Goal: Task Accomplishment & Management: Complete application form

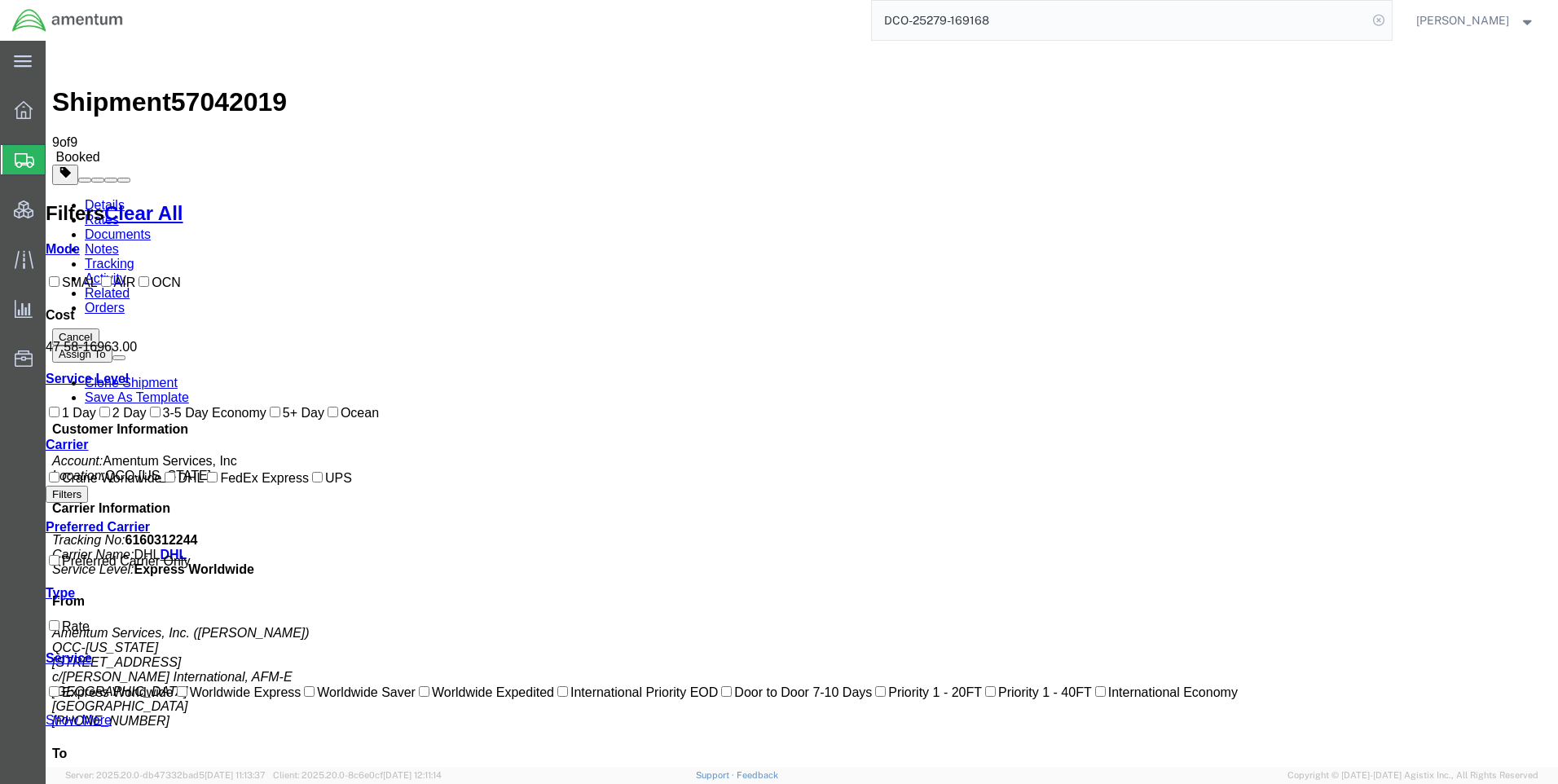
click at [1389, 13] on icon at bounding box center [1378, 20] width 22 height 22
click at [1390, 15] on icon at bounding box center [1378, 20] width 22 height 22
paste input "DCO-25280-169196"
type input "DCO-25280-169196"
click at [1388, 17] on icon at bounding box center [1378, 20] width 22 height 22
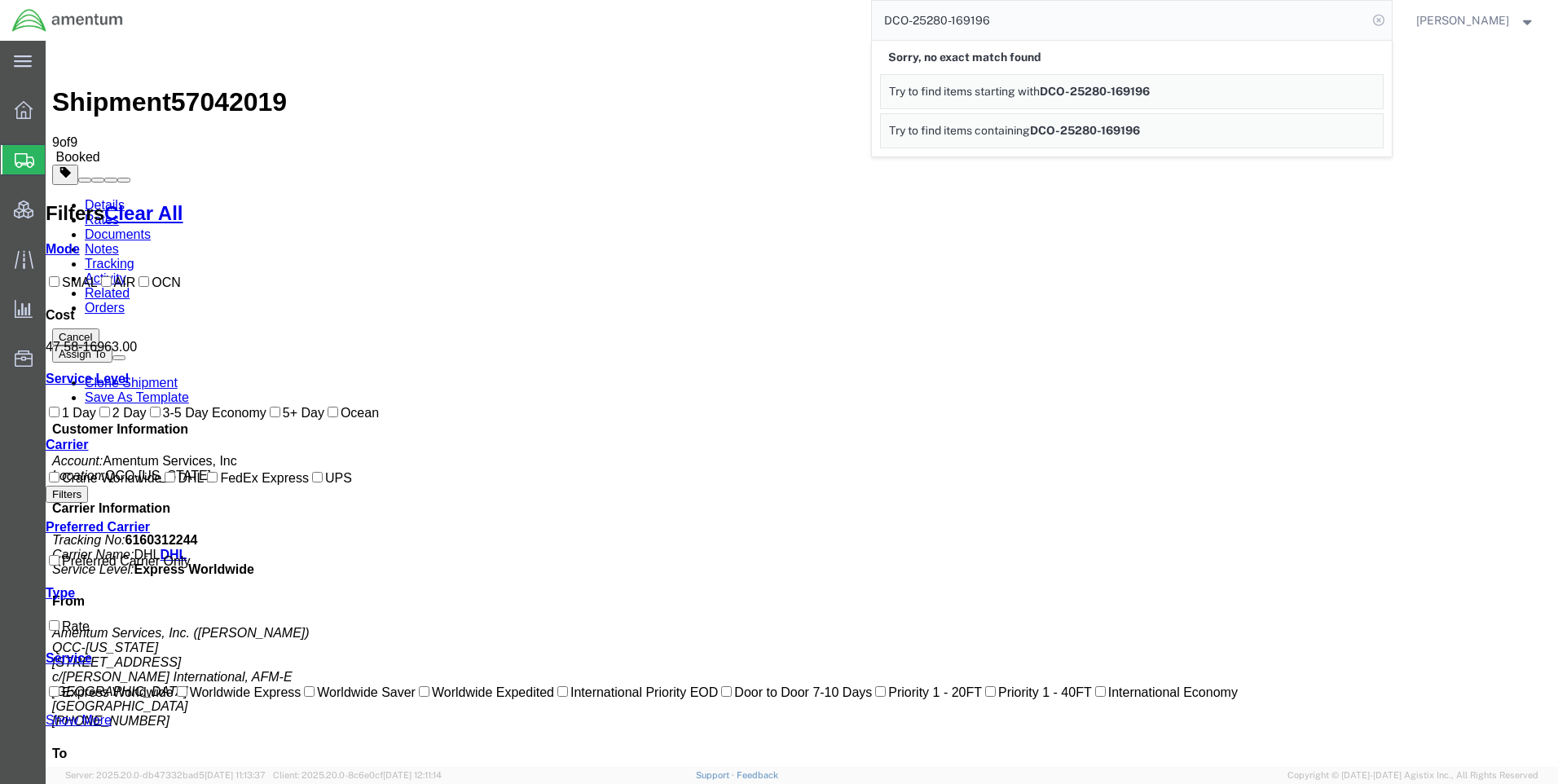
click at [1388, 21] on icon at bounding box center [1378, 20] width 22 height 22
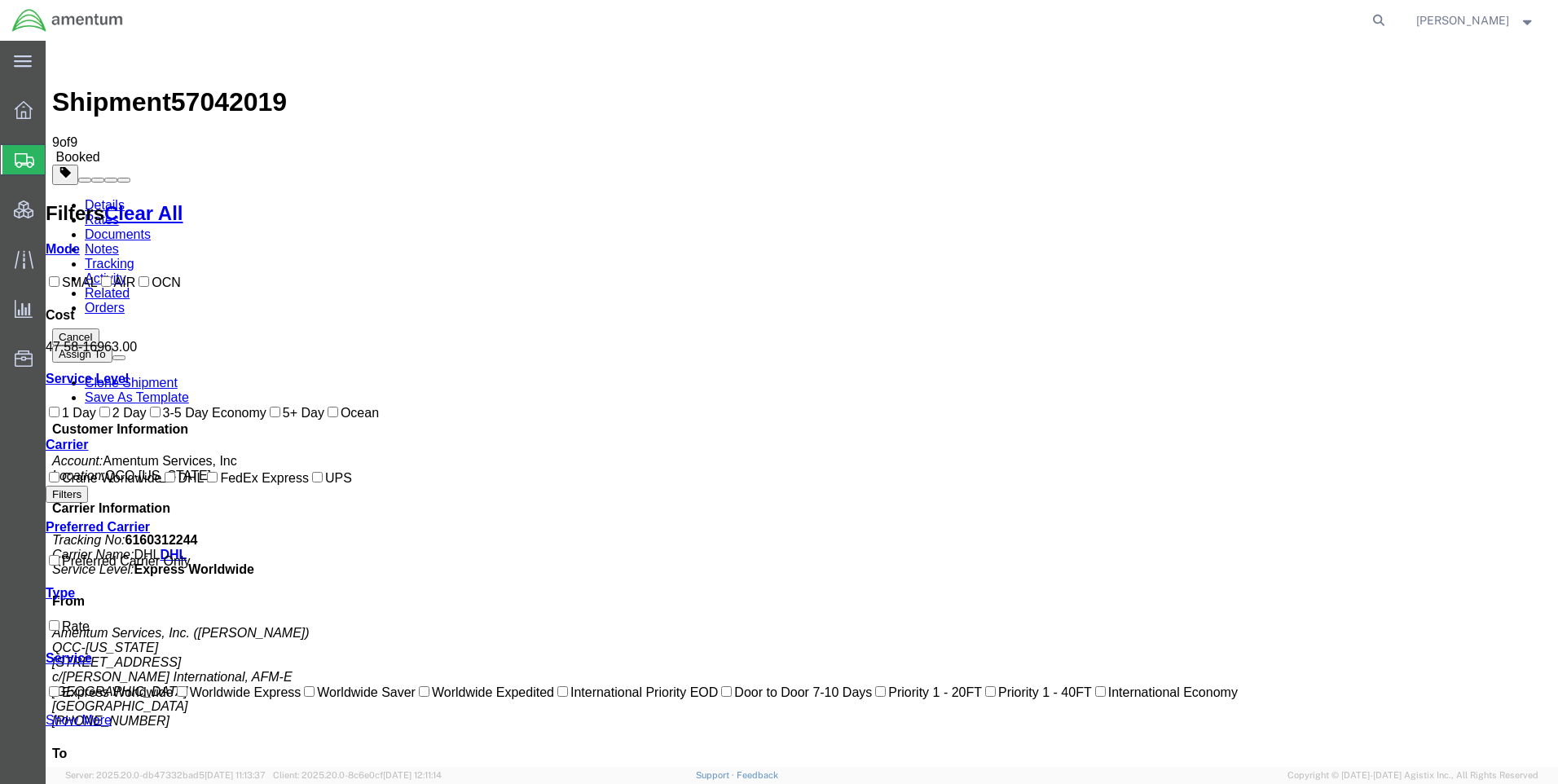
click at [1385, 20] on icon at bounding box center [1378, 20] width 22 height 22
paste input "DCO-25280-169196"
type input "DCO-25280-169196"
click at [1390, 17] on icon at bounding box center [1378, 20] width 22 height 22
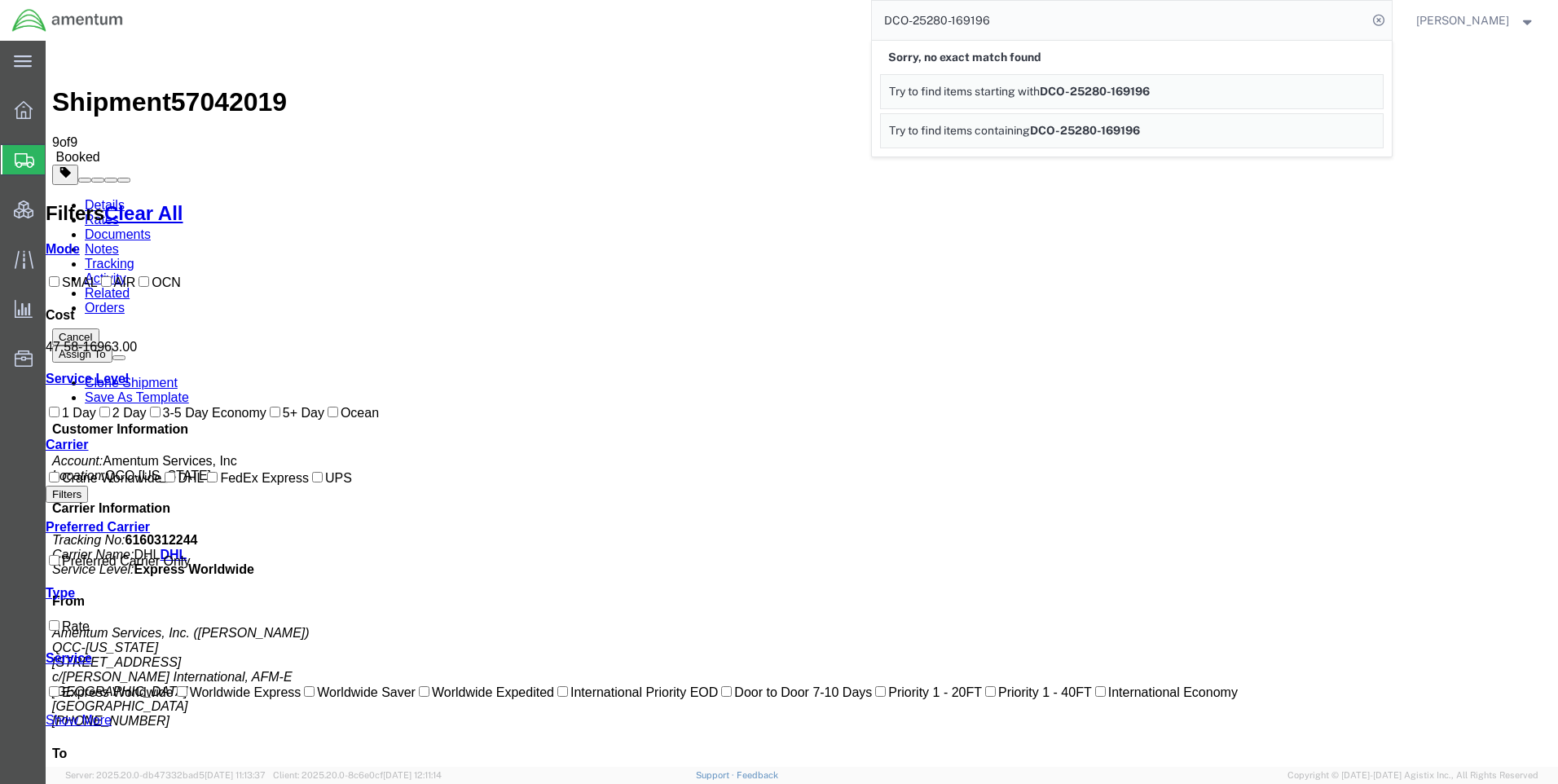
click at [1390, 17] on icon at bounding box center [1378, 20] width 22 height 22
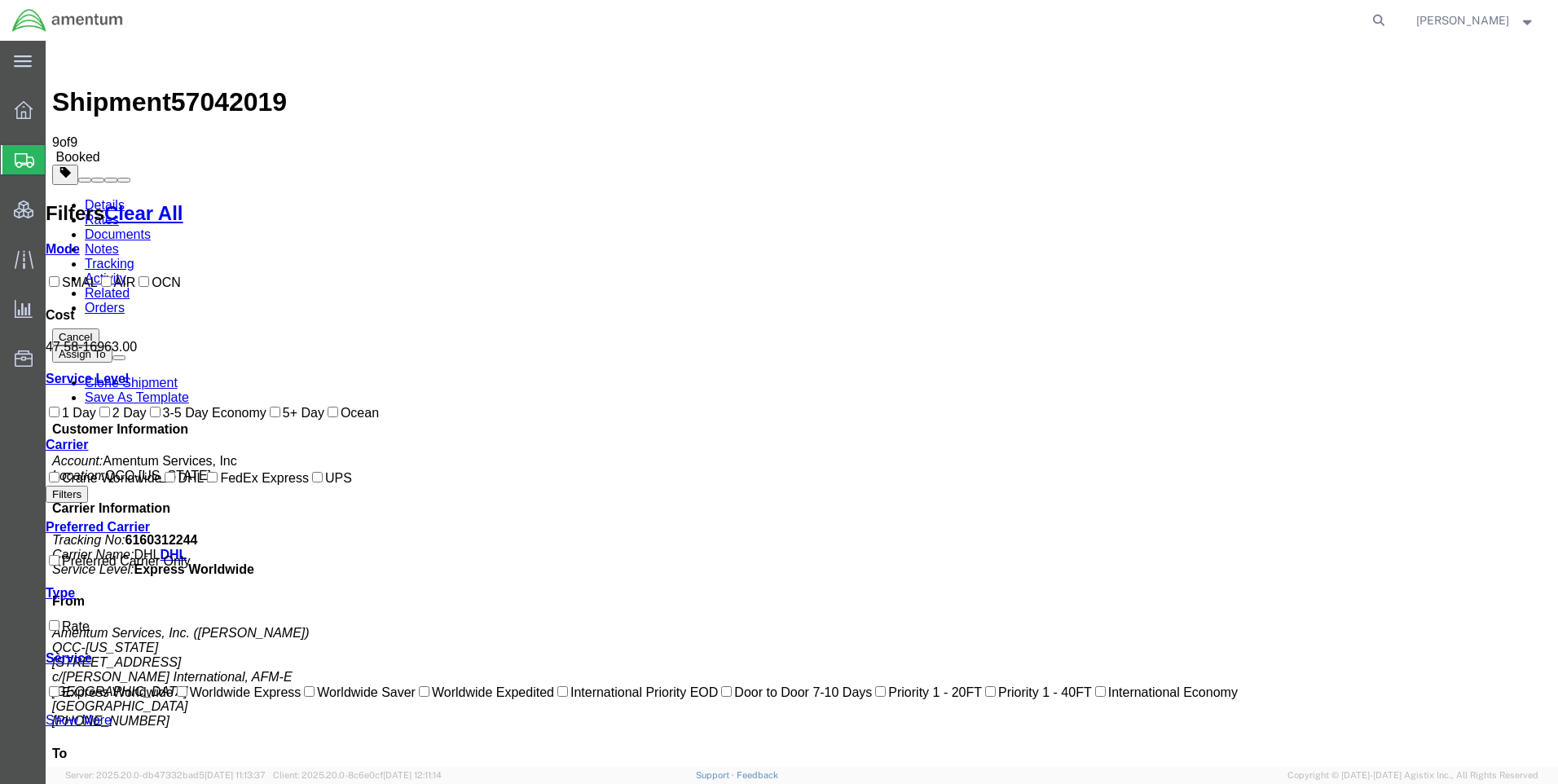
click at [1390, 17] on icon at bounding box center [1378, 20] width 22 height 22
paste input "DCO-25280-169196"
type input "DCO-25280-169196"
click at [1390, 15] on icon at bounding box center [1378, 20] width 22 height 22
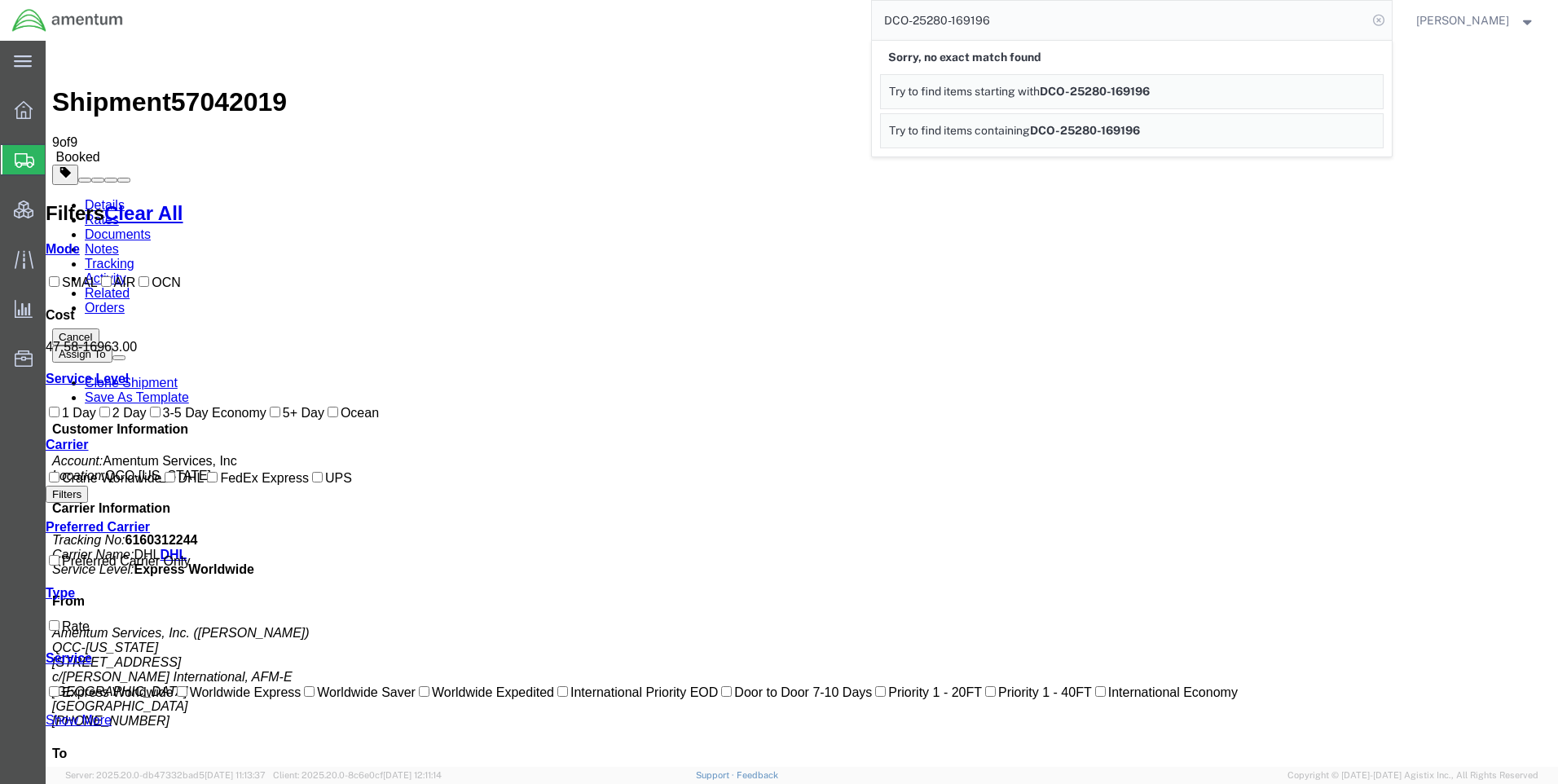
click at [1389, 13] on icon at bounding box center [1378, 20] width 22 height 22
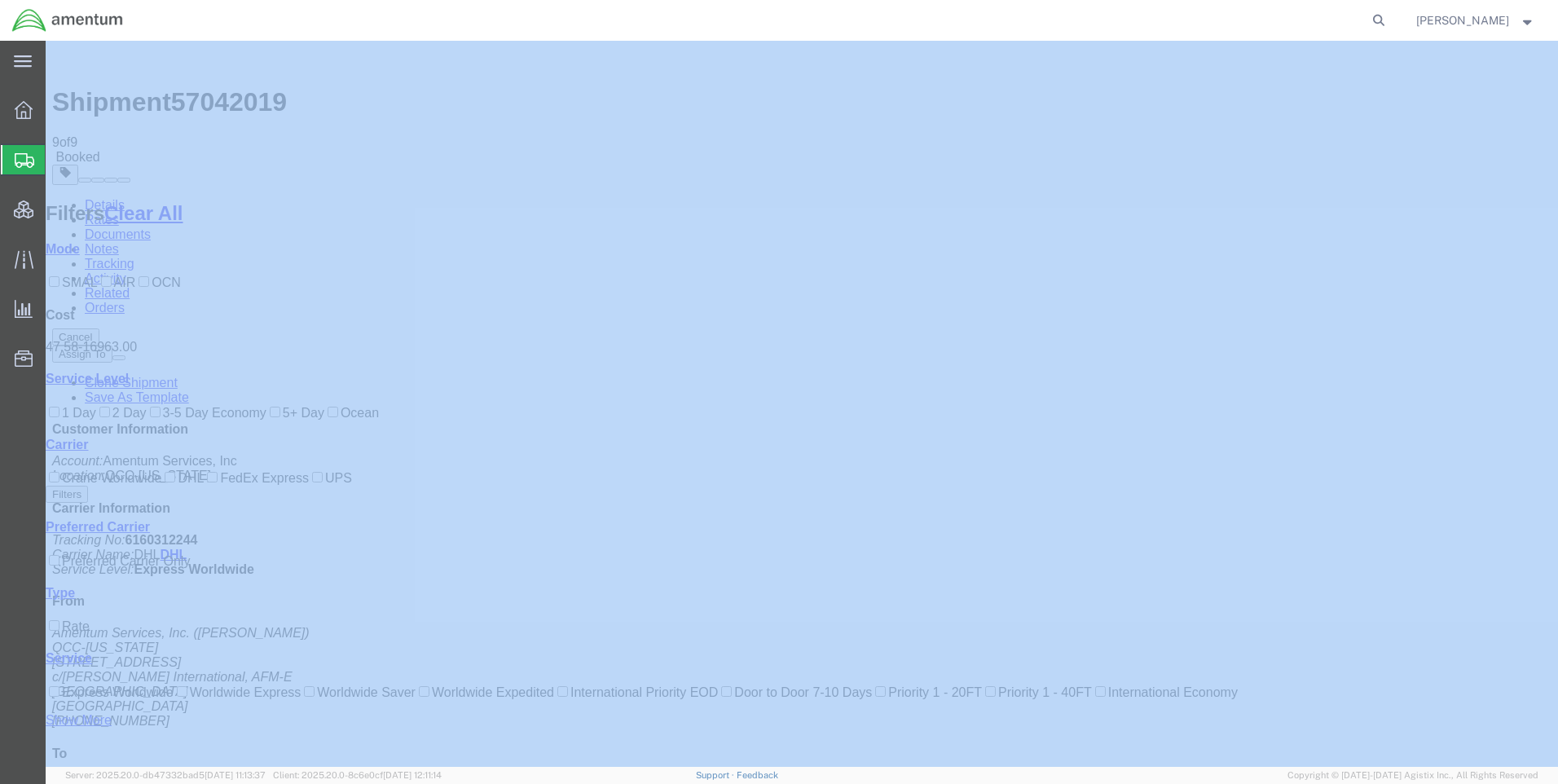
click at [1388, 13] on icon at bounding box center [1378, 20] width 22 height 22
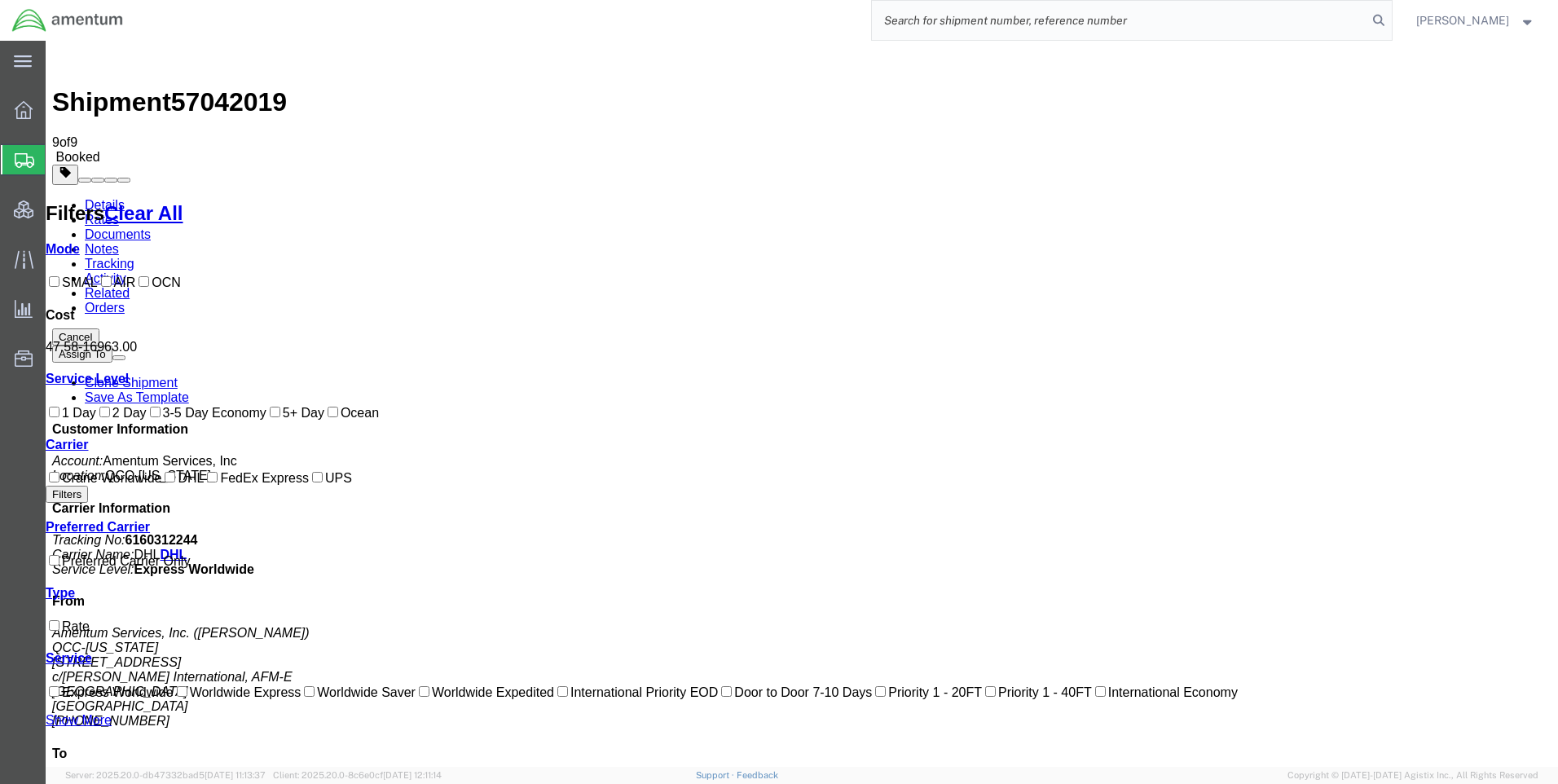
paste input "DCO-25280-169196"
type input "DCO-25280-169196"
click at [1390, 18] on icon at bounding box center [1378, 20] width 22 height 22
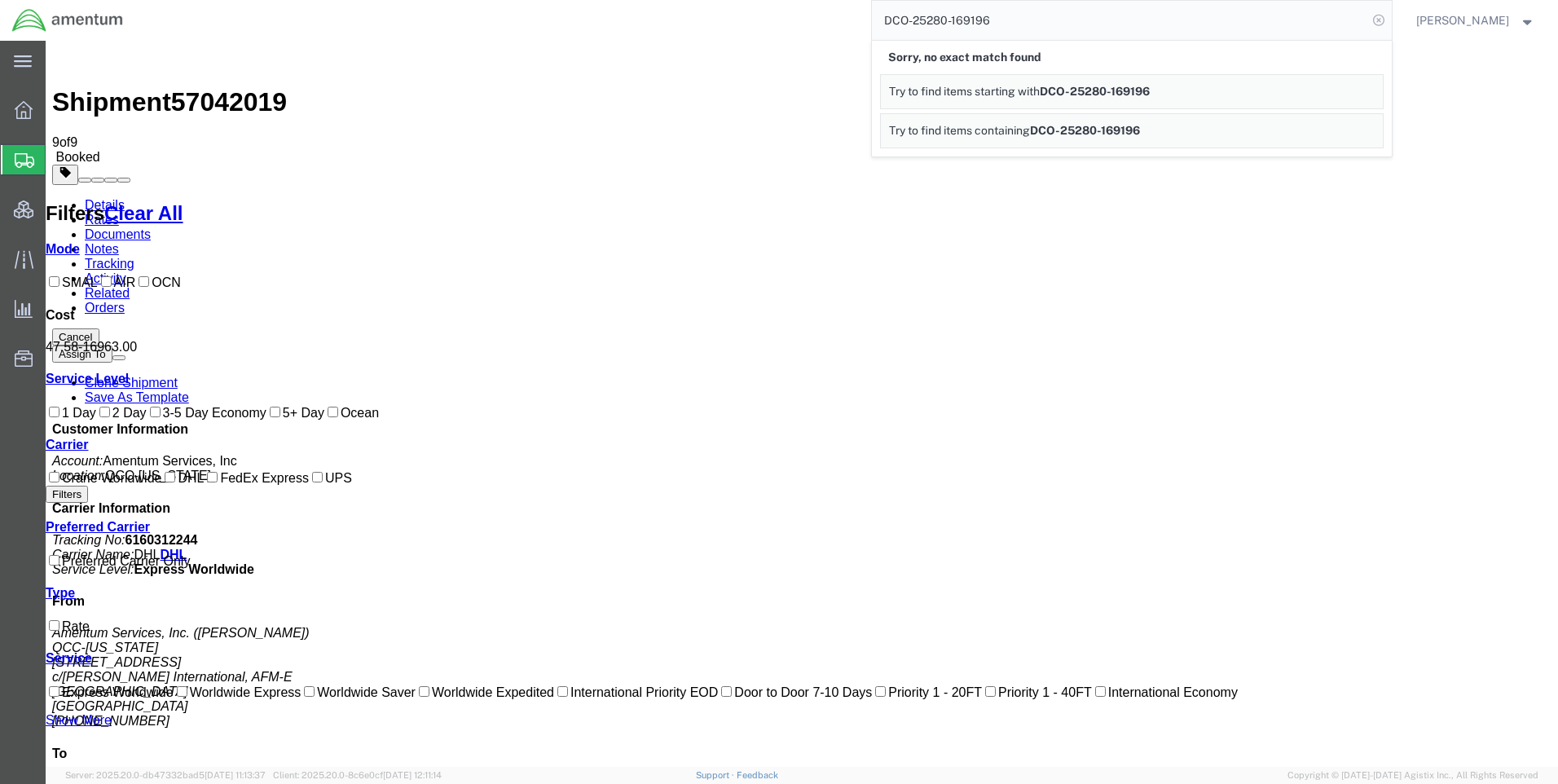
click at [1390, 16] on icon at bounding box center [1378, 20] width 22 height 22
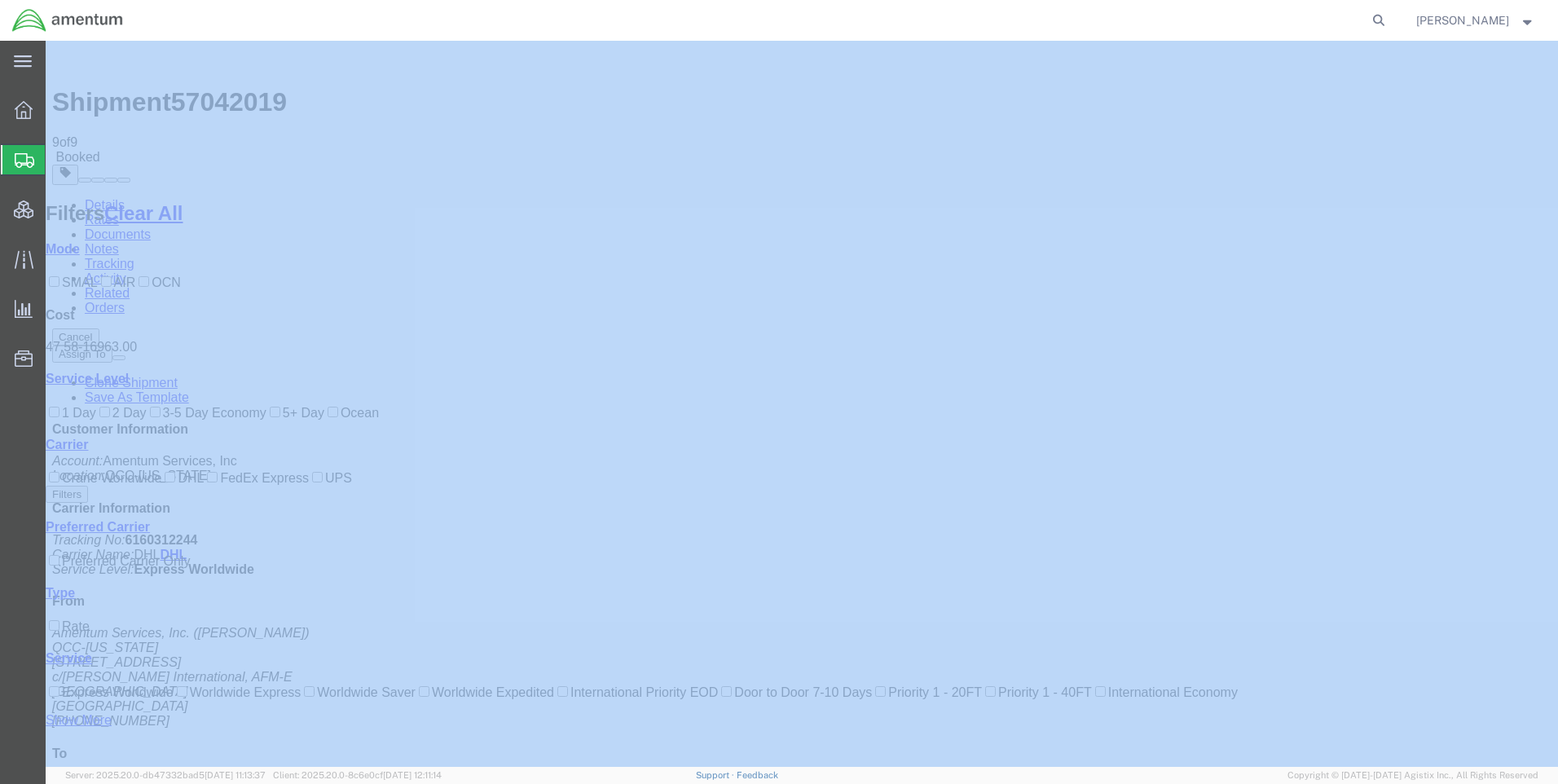
click at [1390, 16] on icon at bounding box center [1378, 20] width 22 height 22
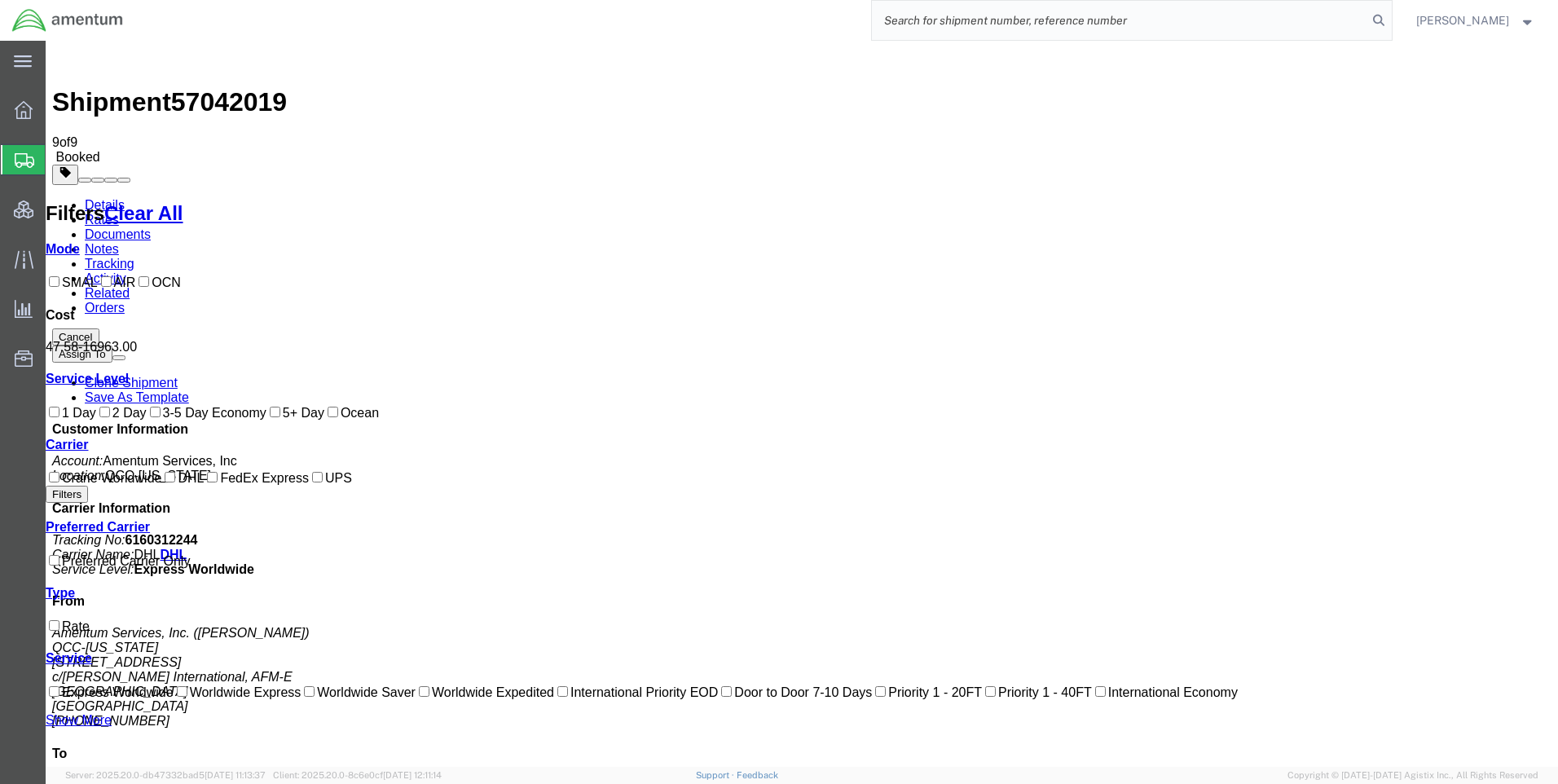
paste input "DCO-25280-169196"
type input "DCO-25280-169196"
click at [1390, 14] on icon at bounding box center [1378, 20] width 22 height 22
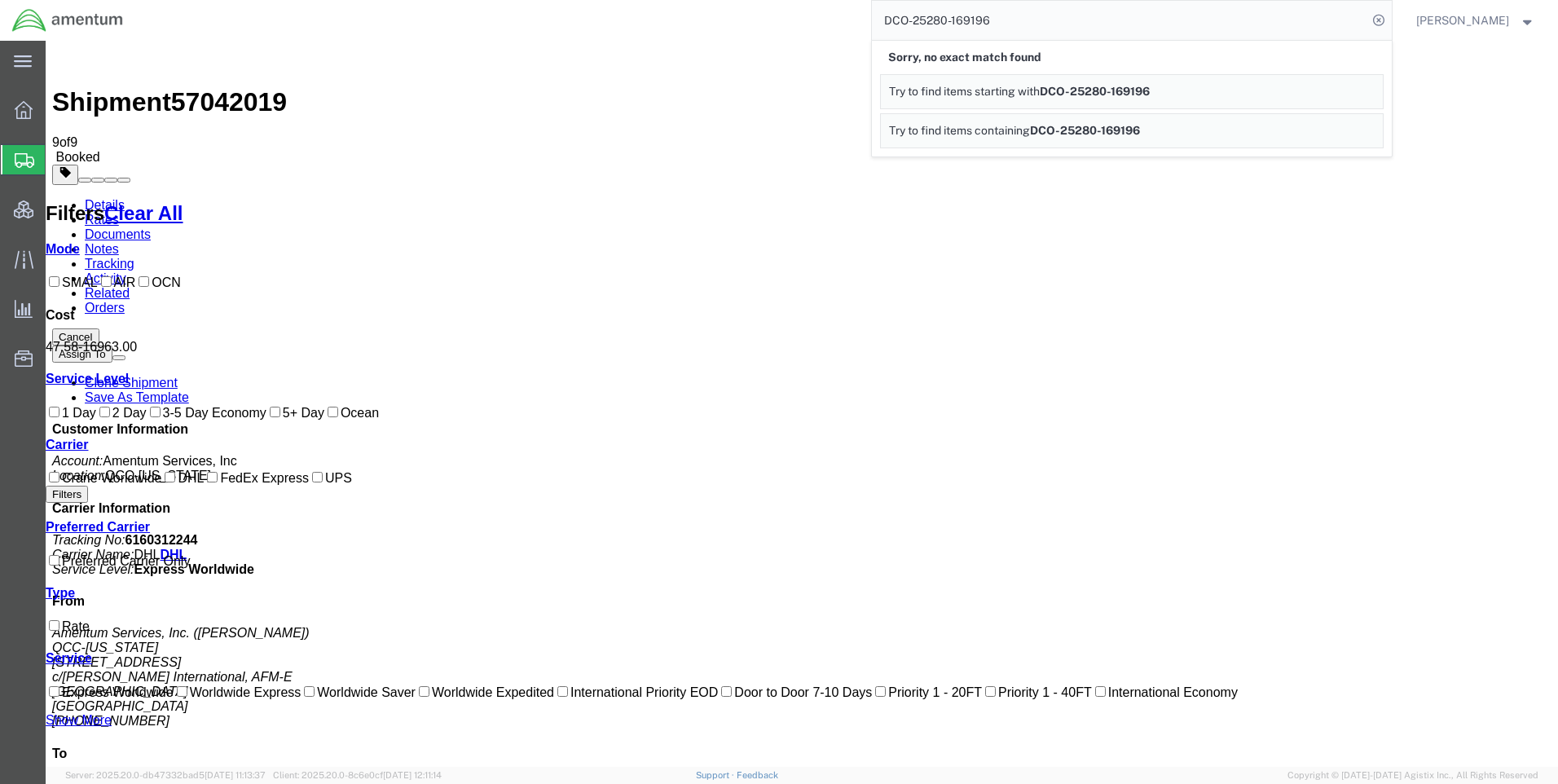
click at [1381, 12] on form "DCO-25280-169196 Sorry, no exact match found Try to find items starting with DC…" at bounding box center [1132, 21] width 522 height 41
click at [1385, 13] on icon at bounding box center [1378, 20] width 22 height 22
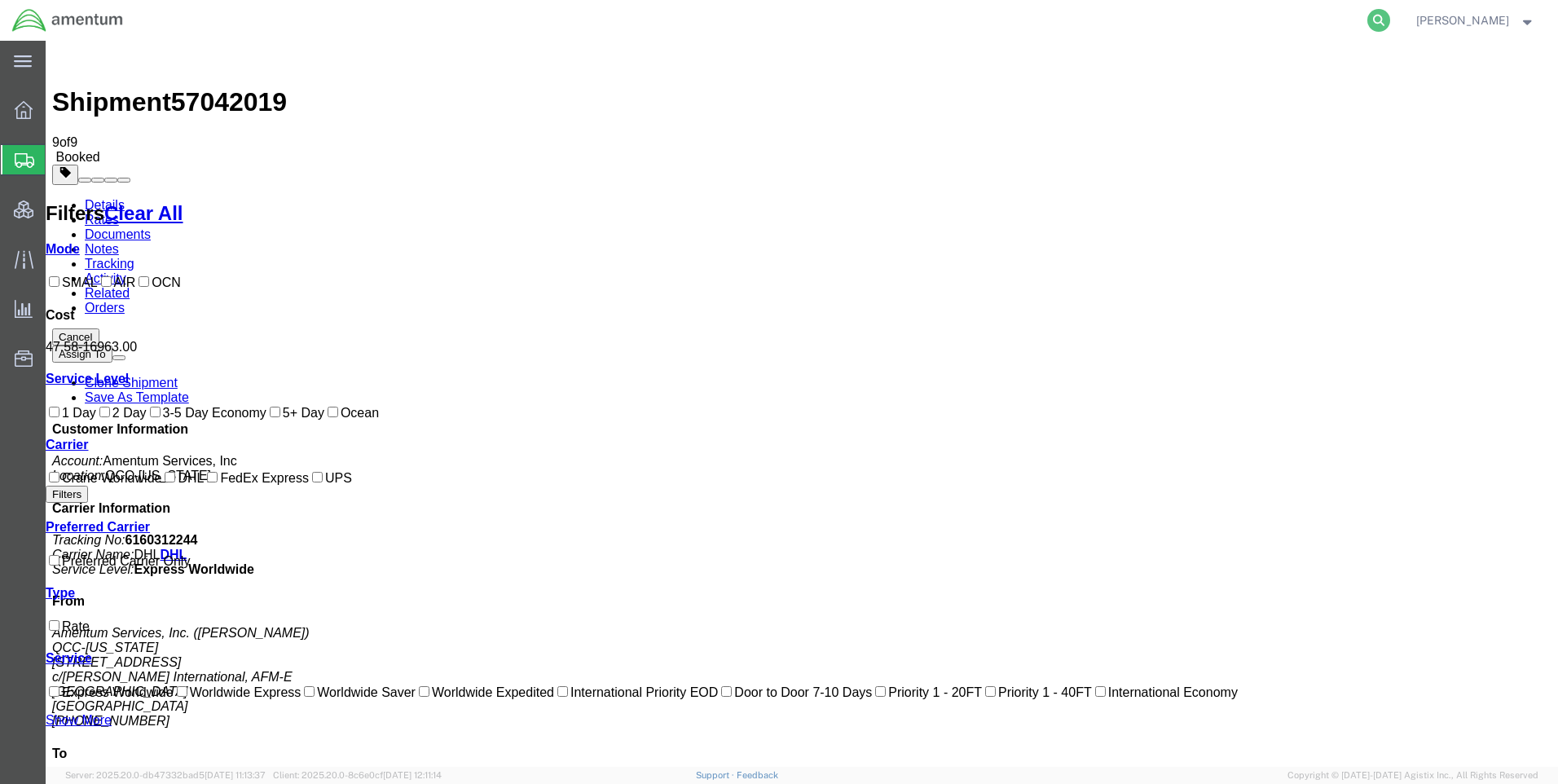
click at [1390, 17] on icon at bounding box center [1378, 20] width 22 height 22
paste input "DCO-25280-169196"
type input "DCO-25280-169196"
click at [1390, 21] on icon at bounding box center [1378, 20] width 22 height 22
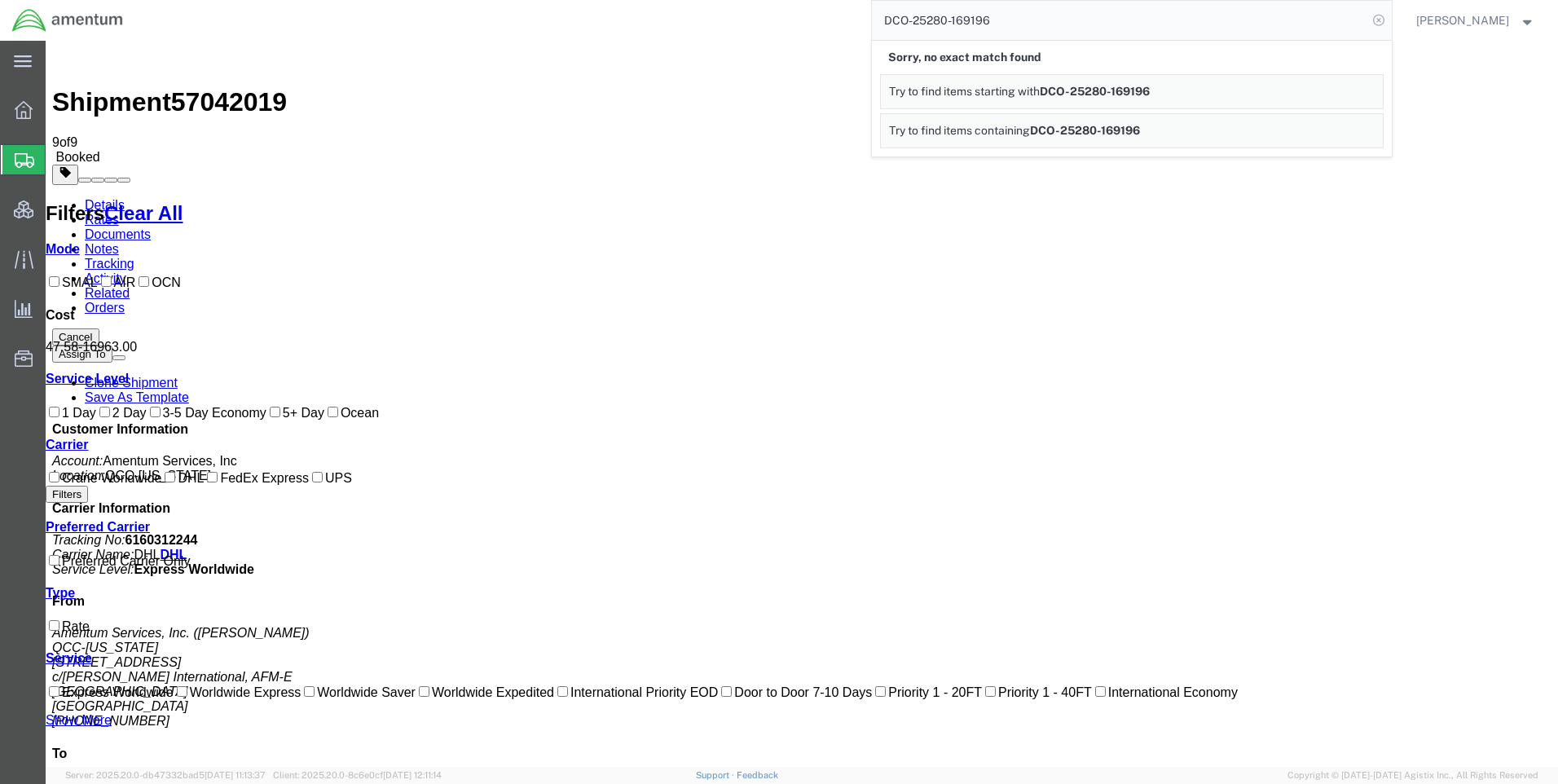
click at [1390, 24] on icon at bounding box center [1378, 20] width 22 height 22
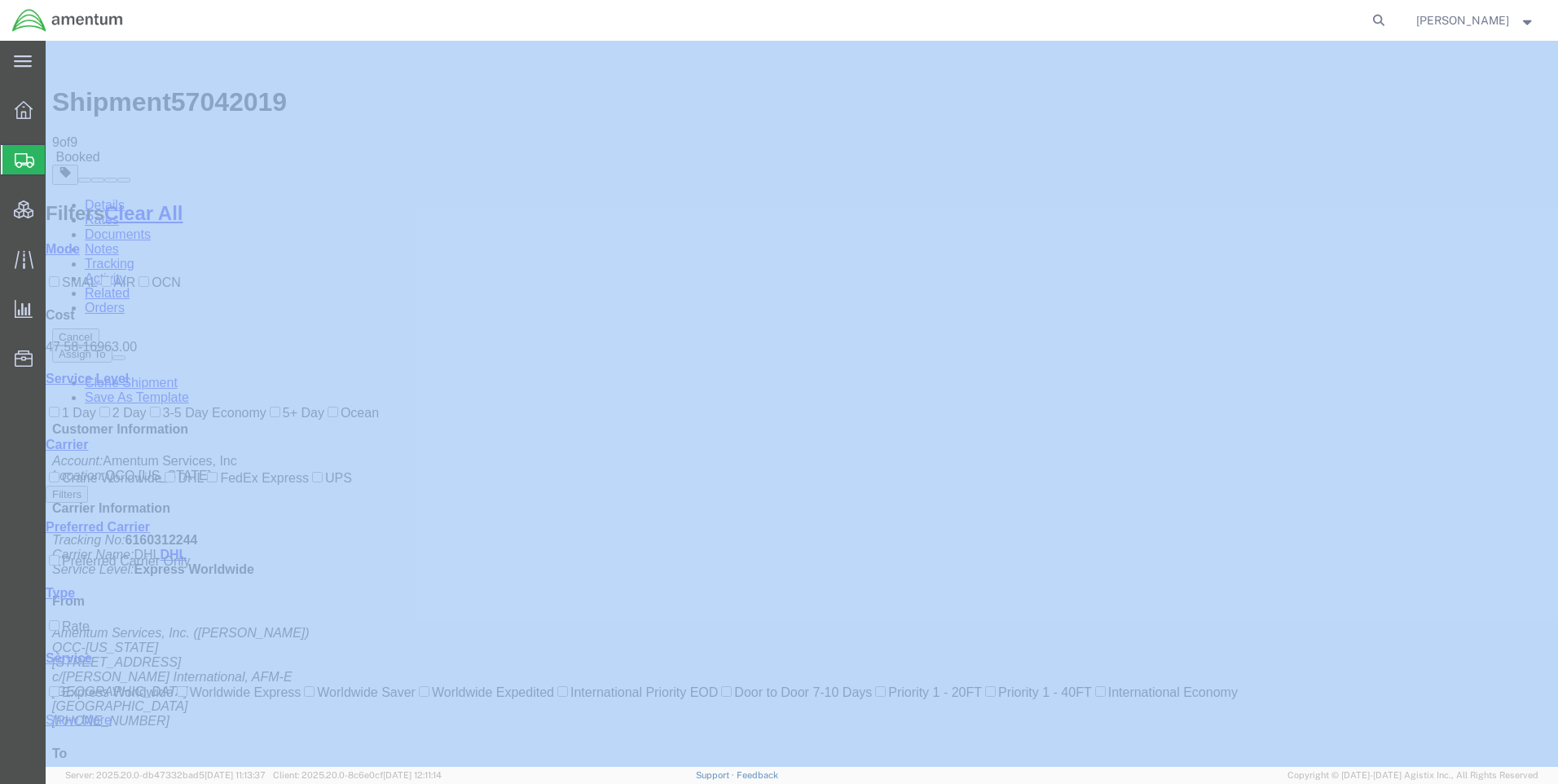
click at [1390, 24] on icon at bounding box center [1378, 20] width 22 height 22
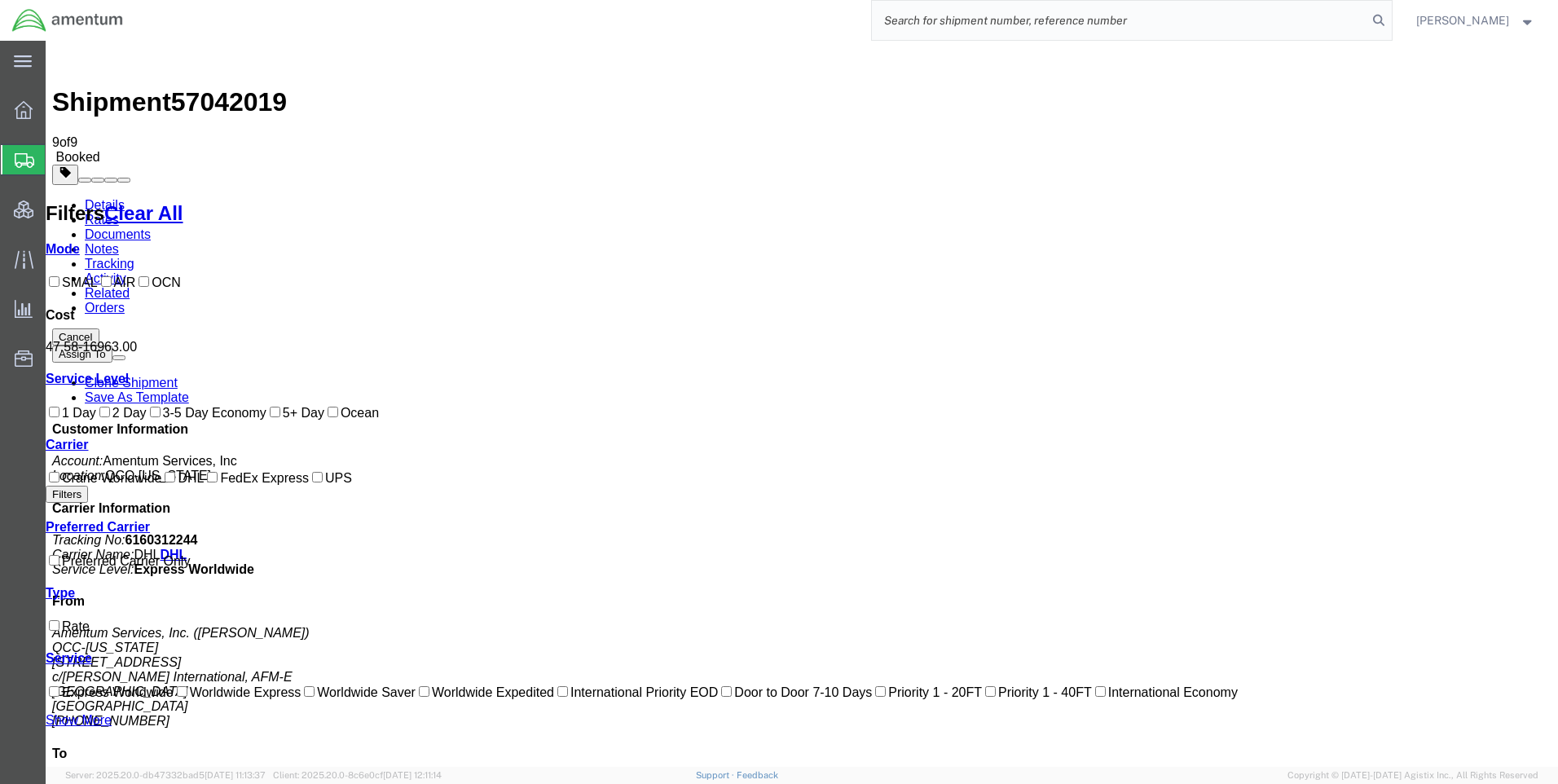
paste input "DCO-25280-169196"
type input "DCO-25280-169196"
click at [1390, 19] on icon at bounding box center [1378, 20] width 22 height 22
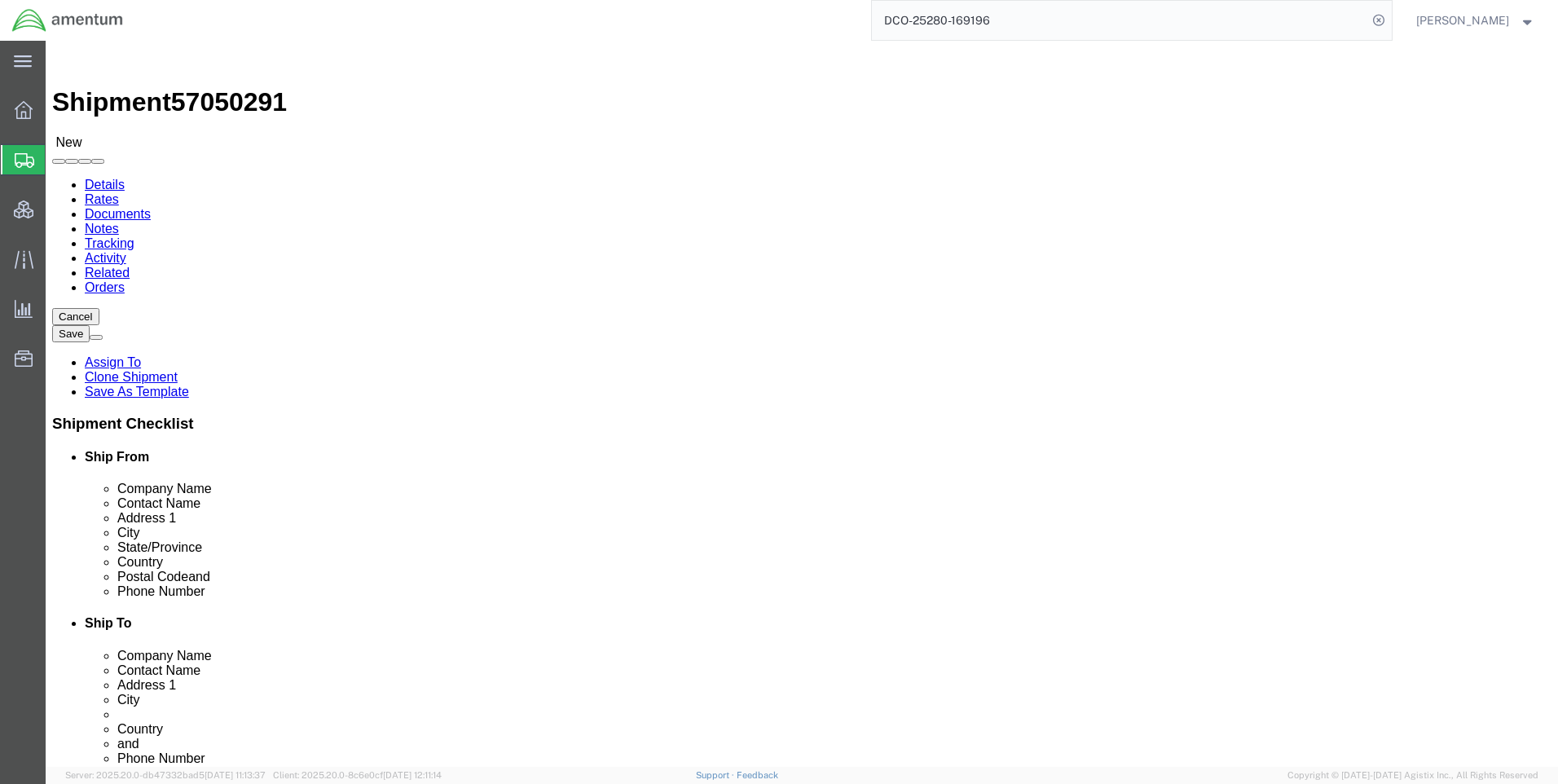
select select "42668"
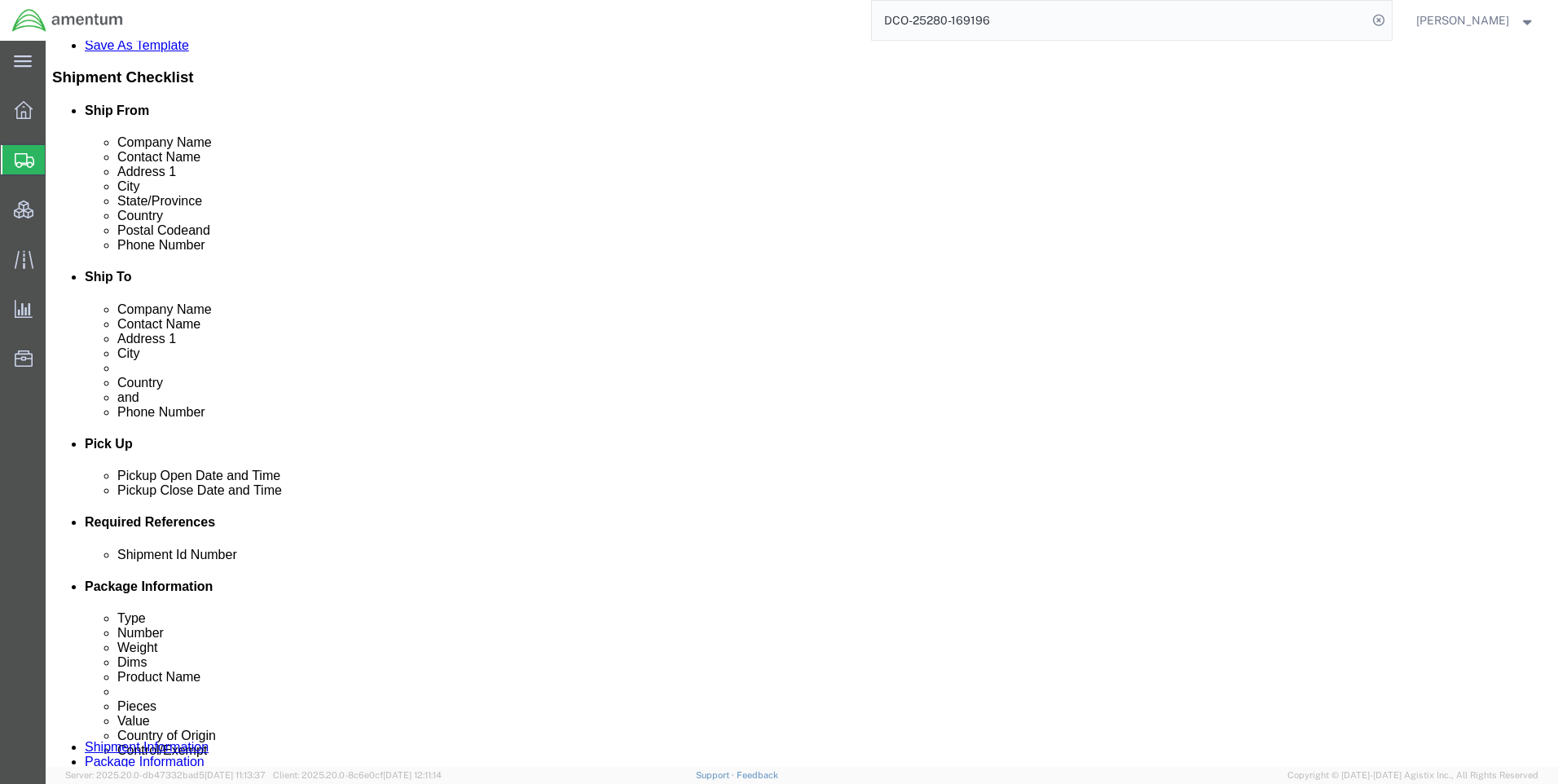
scroll to position [570, 0]
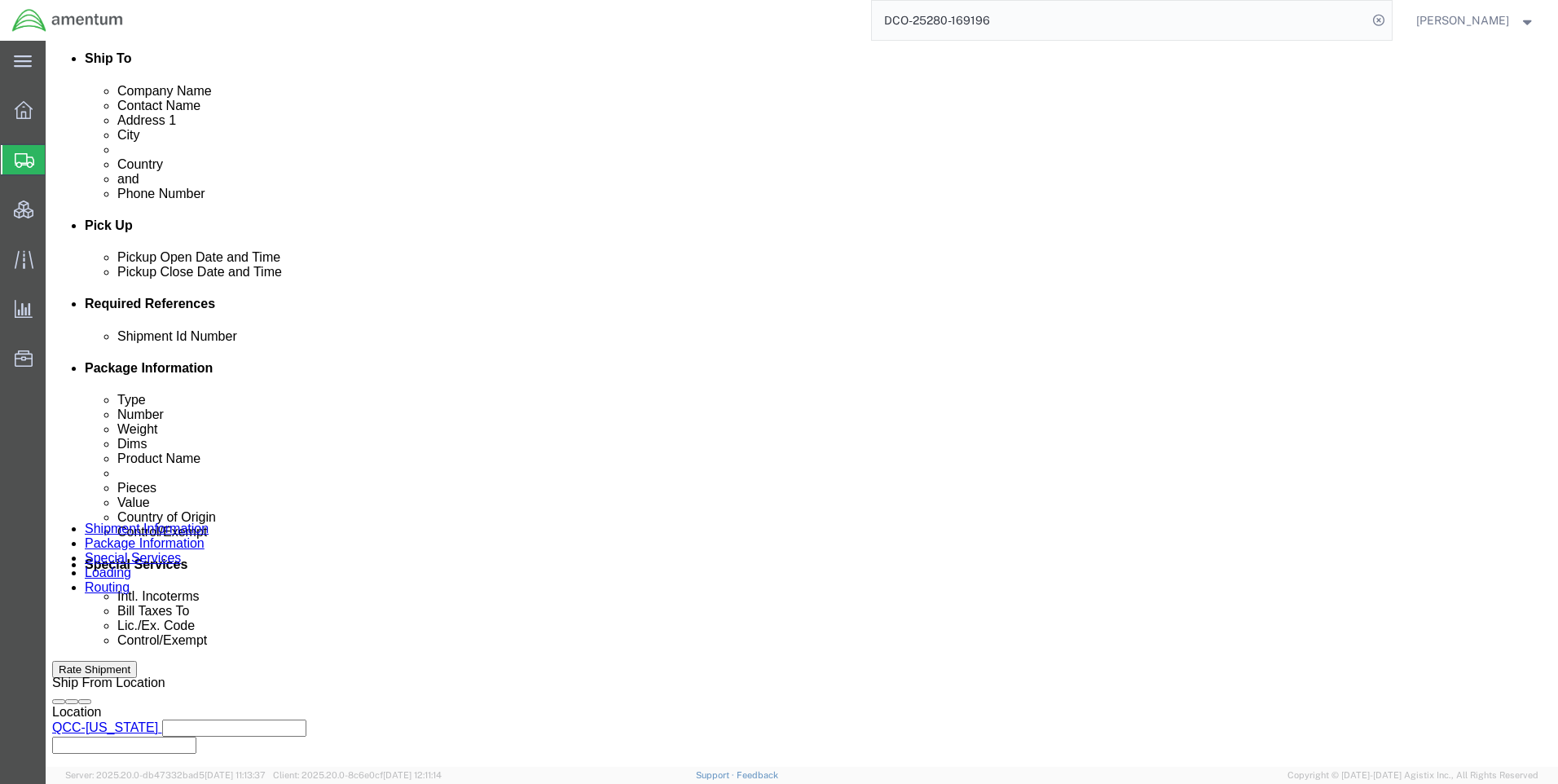
click icon
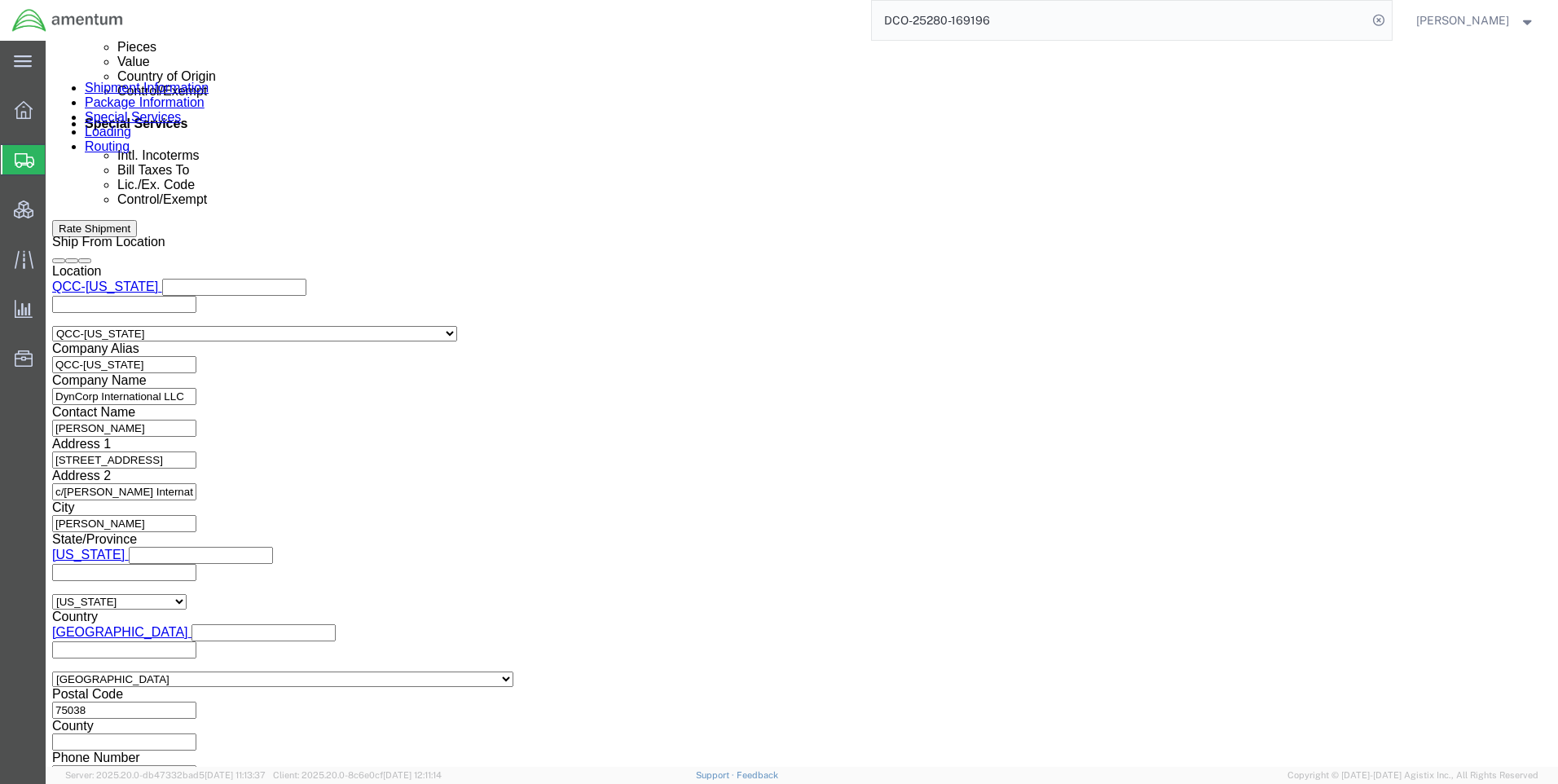
scroll to position [1027, 0]
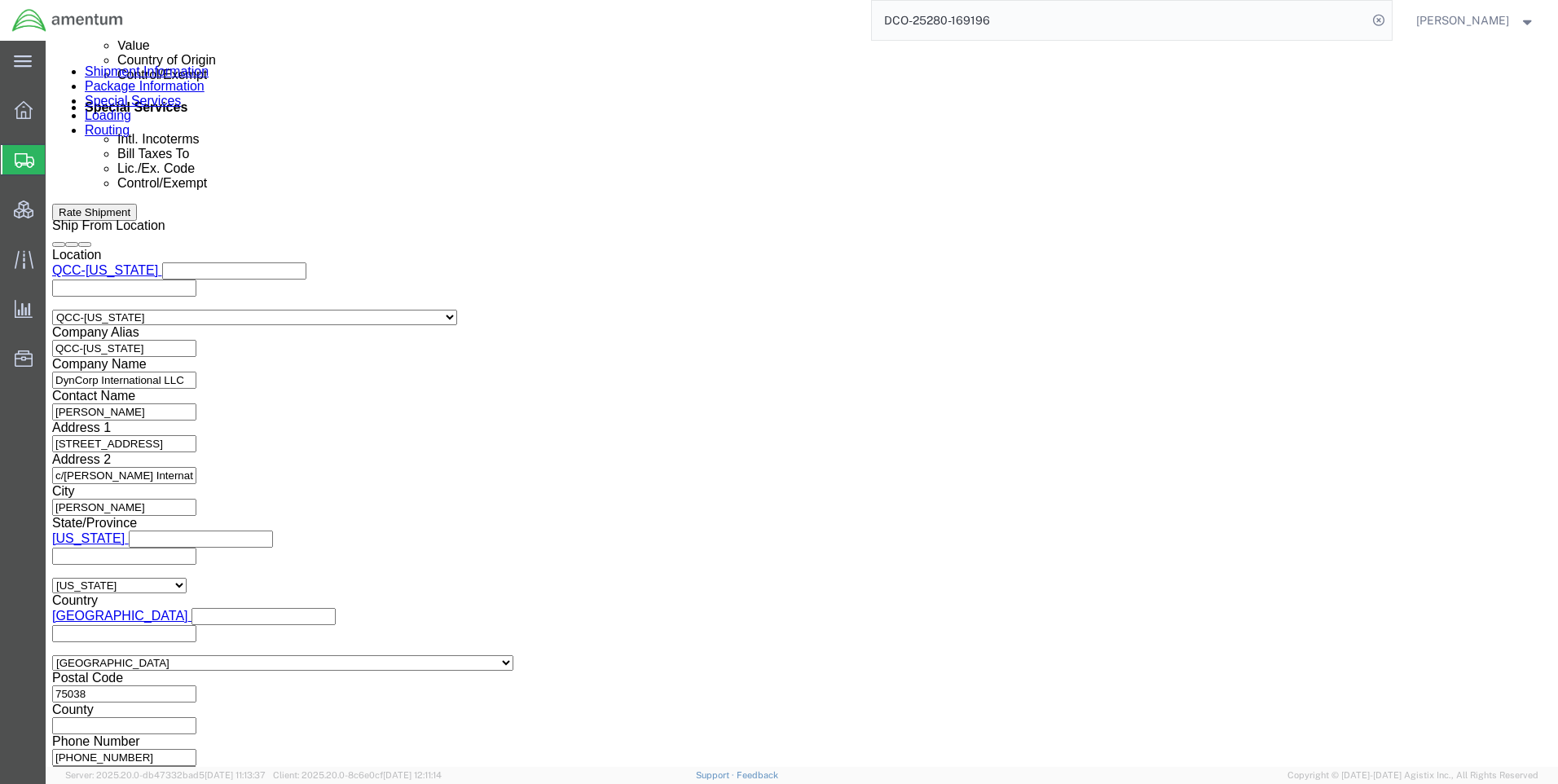
click button "Continue"
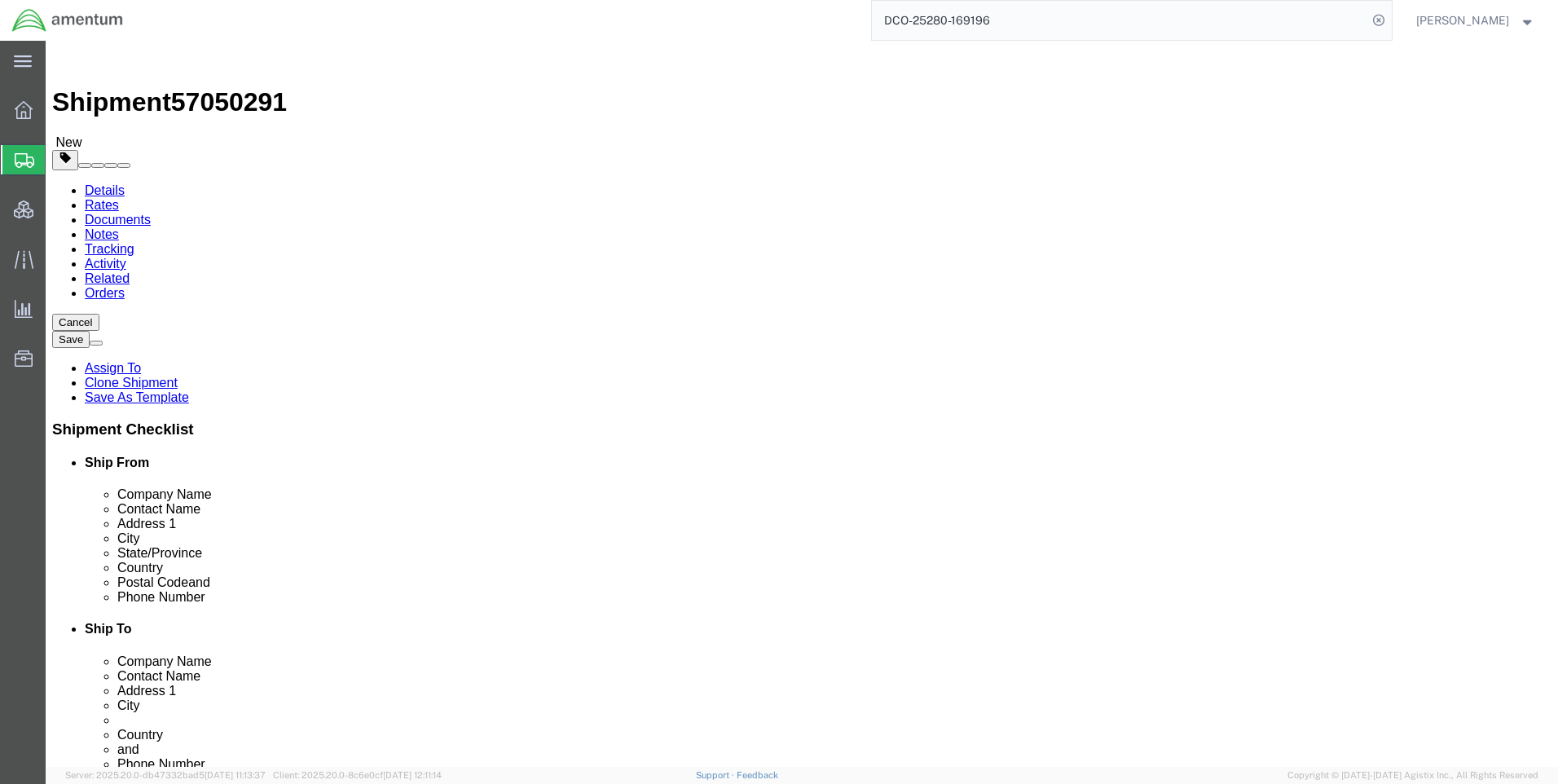
click button "Continue"
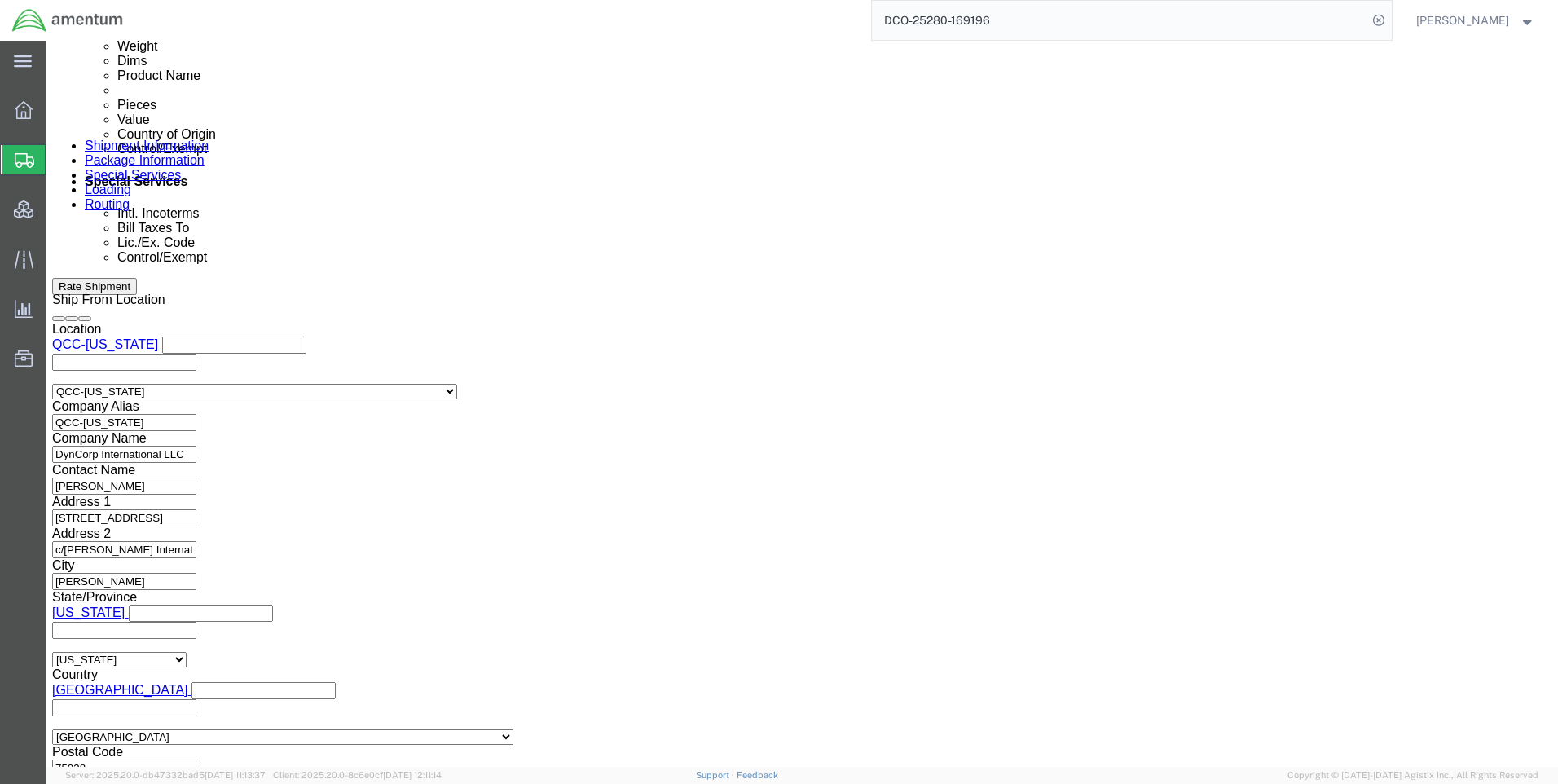
scroll to position [977, 0]
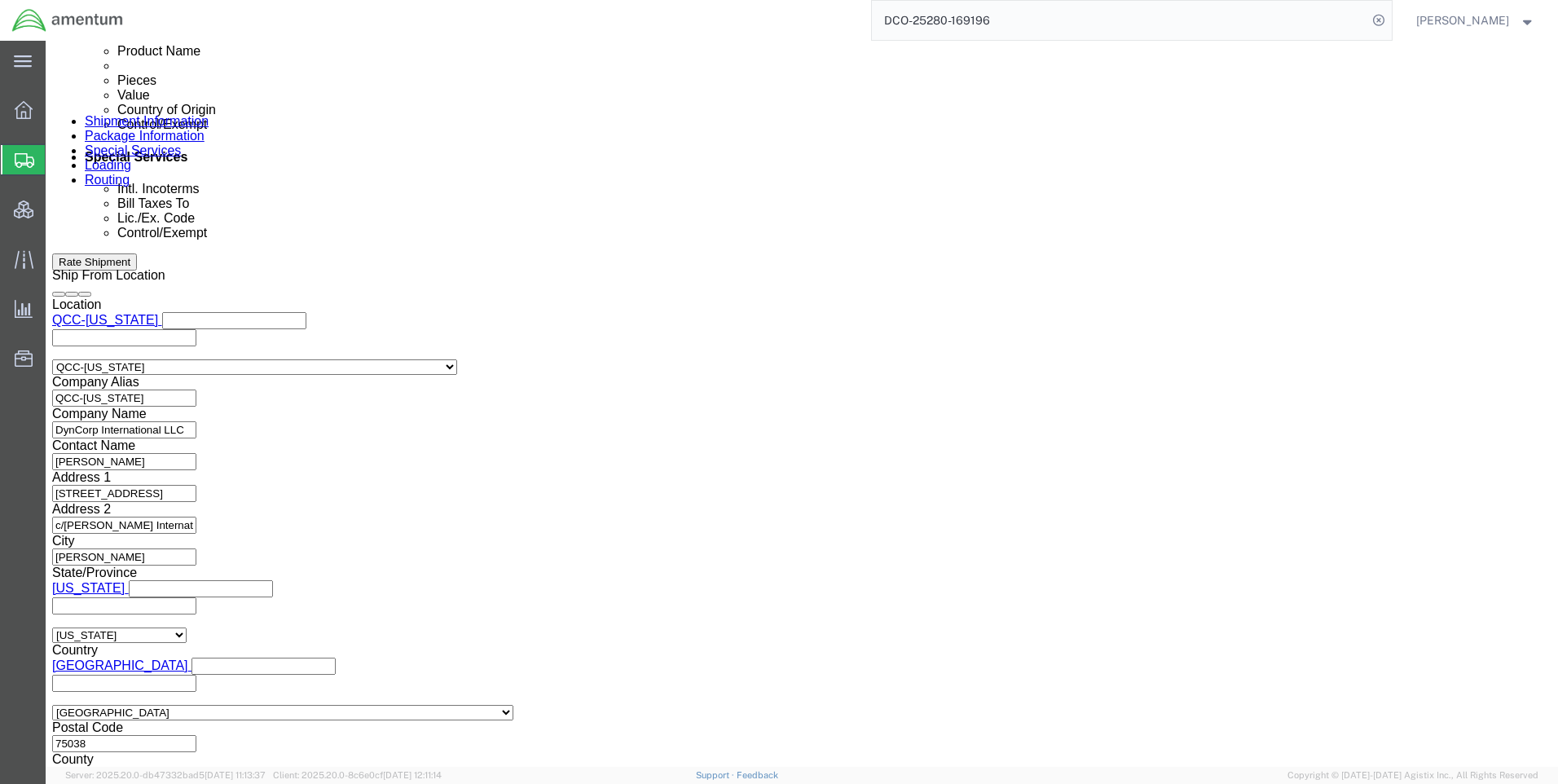
click select "Select AES-Direct EEI Carrier File EEI EEI Exempt"
click select "Select ATF BIS DEA EPA FDA FTR ITAR OFAC Other (OPA)"
select select "FTR"
click select "Select ATF BIS DEA EPA FDA FTR ITAR OFAC Other (OPA)"
click select "Select 30.2(d)(2) 30.36 30.37(a) 30.37(f) 30.37(g) 30.37(h) 30.37(i) 30.37(j) 3…"
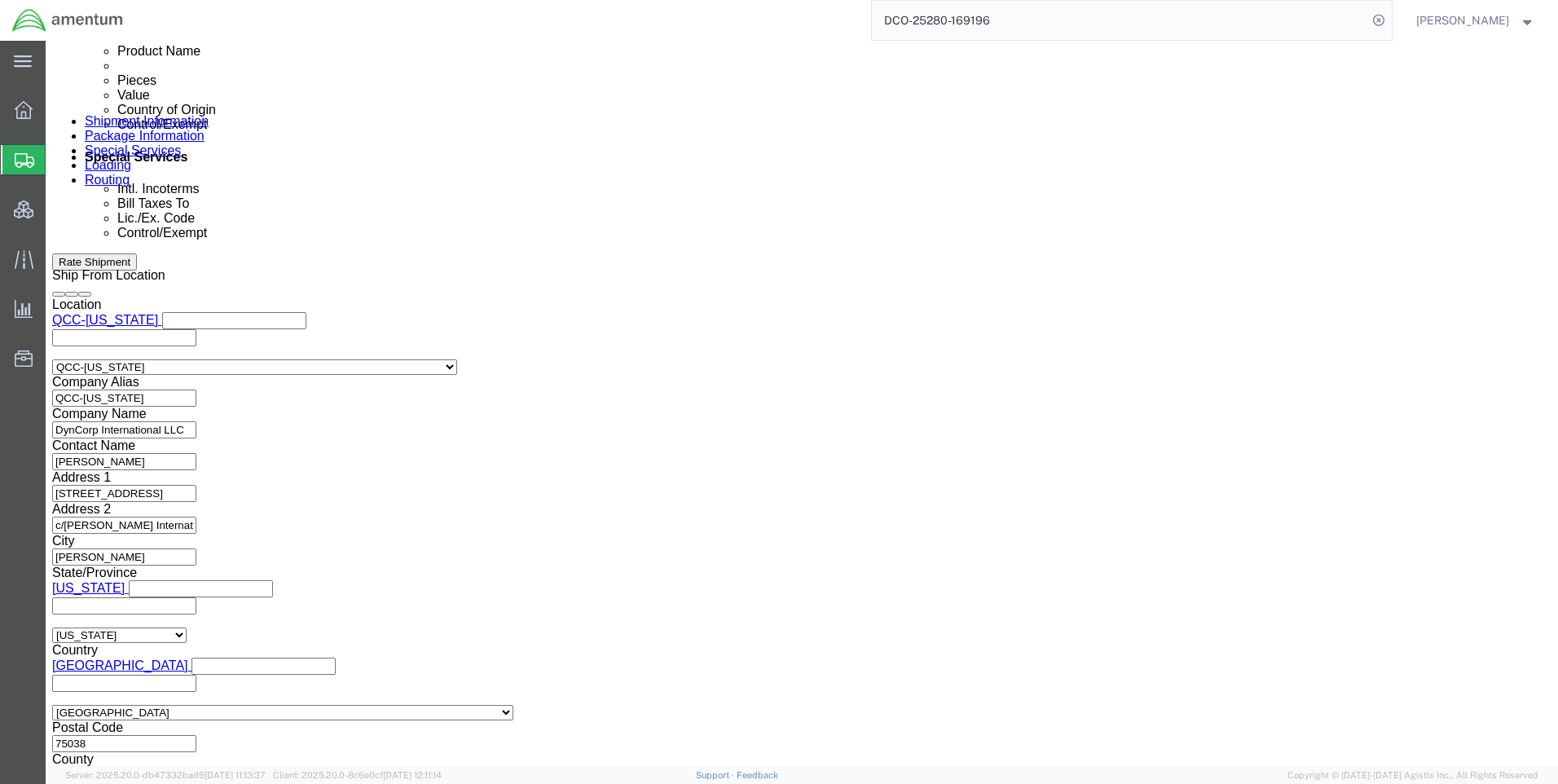
select select "30.37(a)"
click select "Select 30.2(d)(2) 30.36 30.37(a) 30.37(f) 30.37(g) 30.37(h) 30.37(i) 30.37(j) 3…"
click select "Select AES-Direct EEI Carrier File EEI EEI Exempt"
select select "EXEM"
click select "Select AES-Direct EEI Carrier File EEI EEI Exempt"
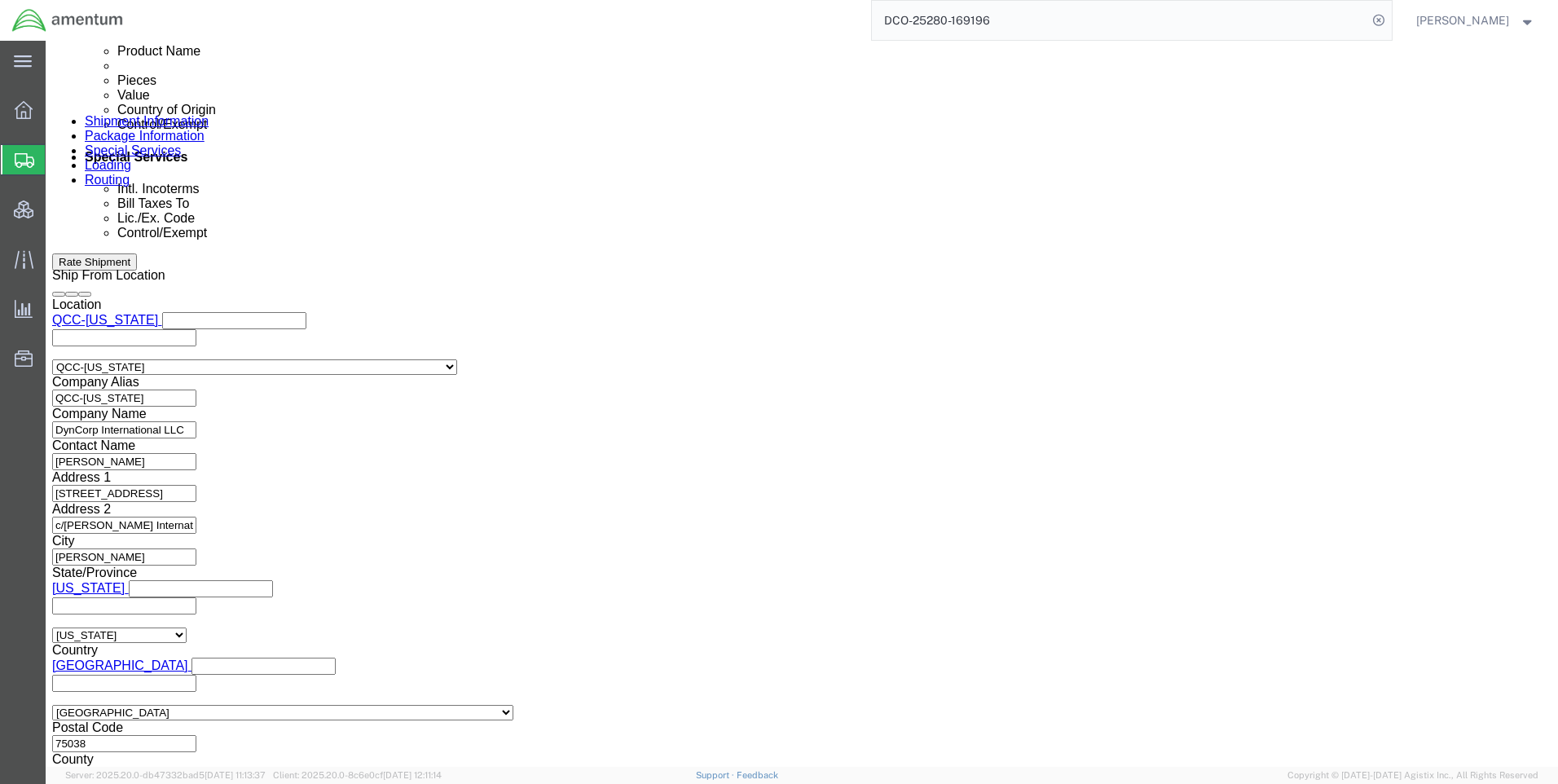
click button "Rate Shipment"
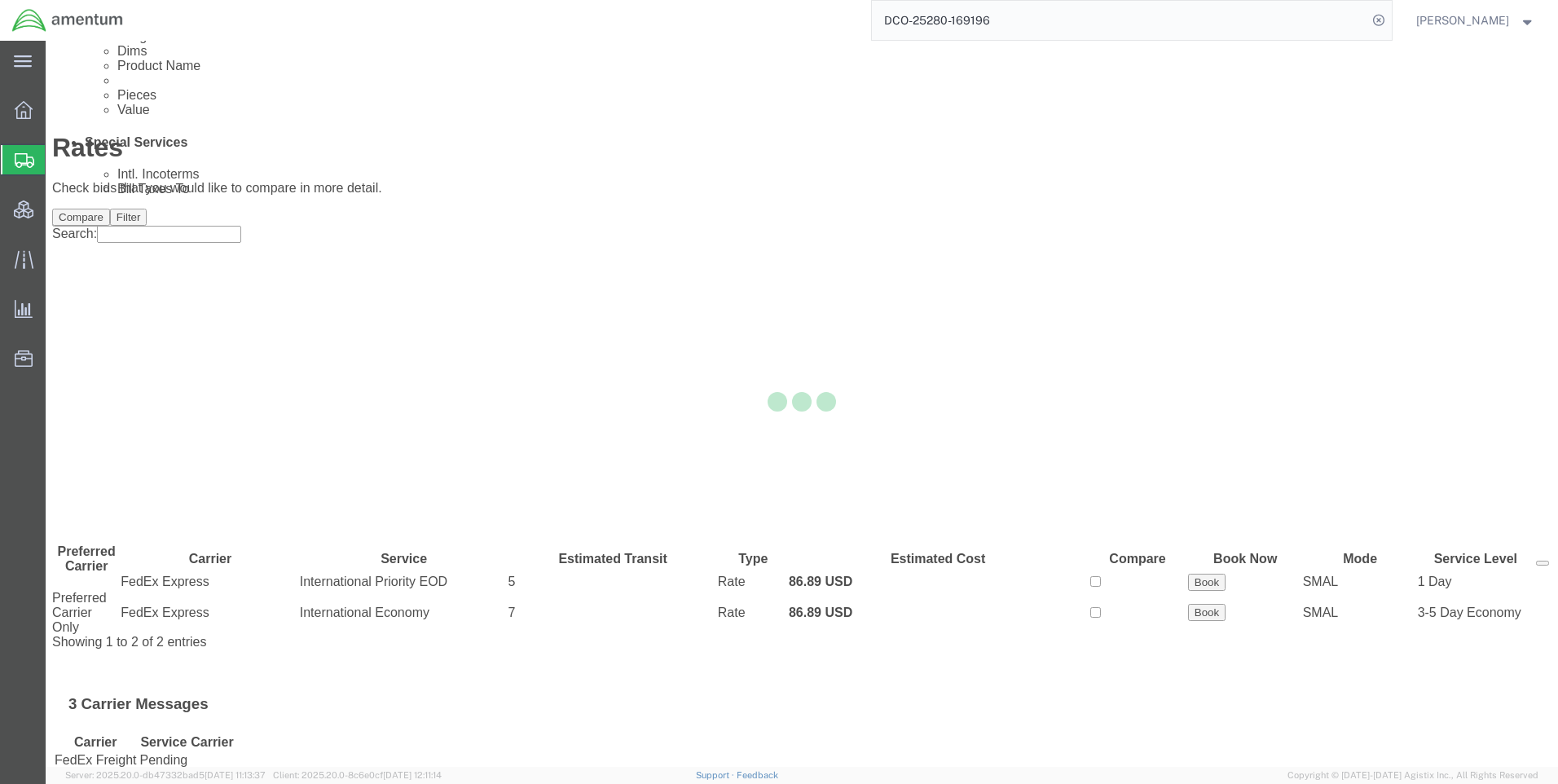
scroll to position [0, 0]
